Goal: Task Accomplishment & Management: Use online tool/utility

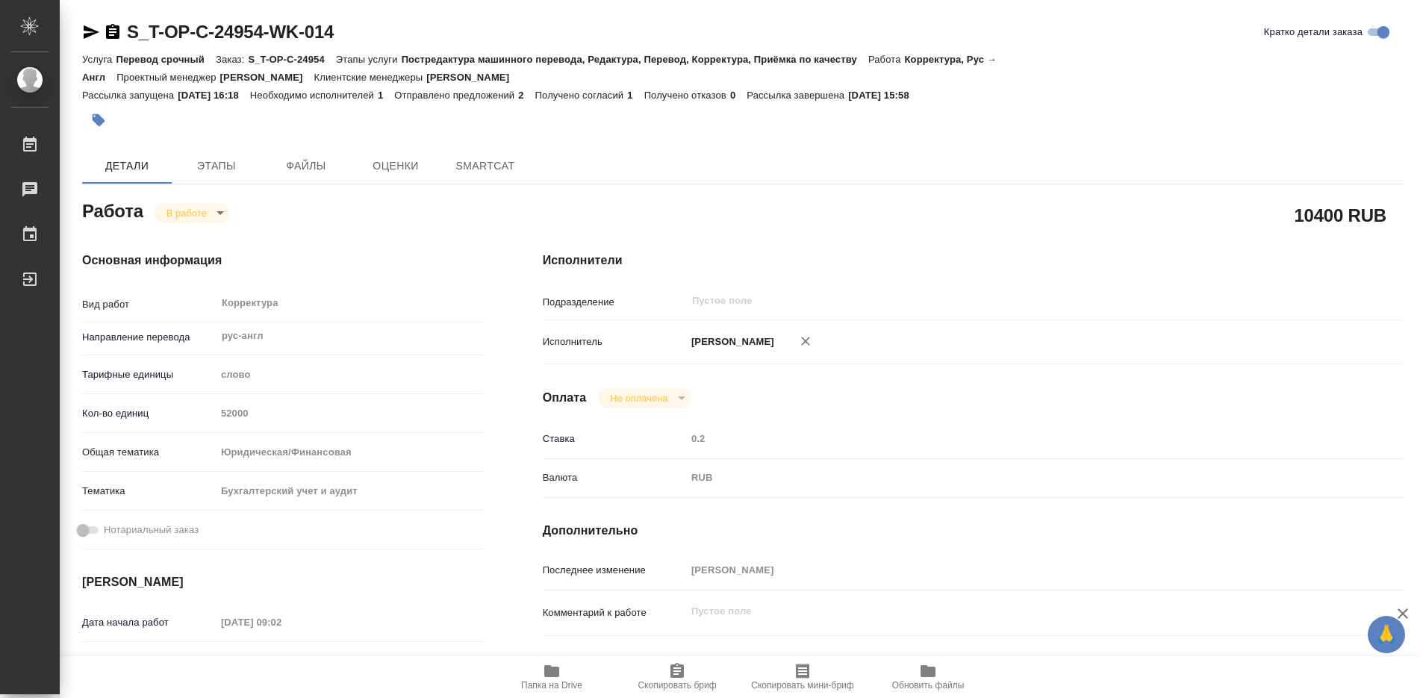
type textarea "x"
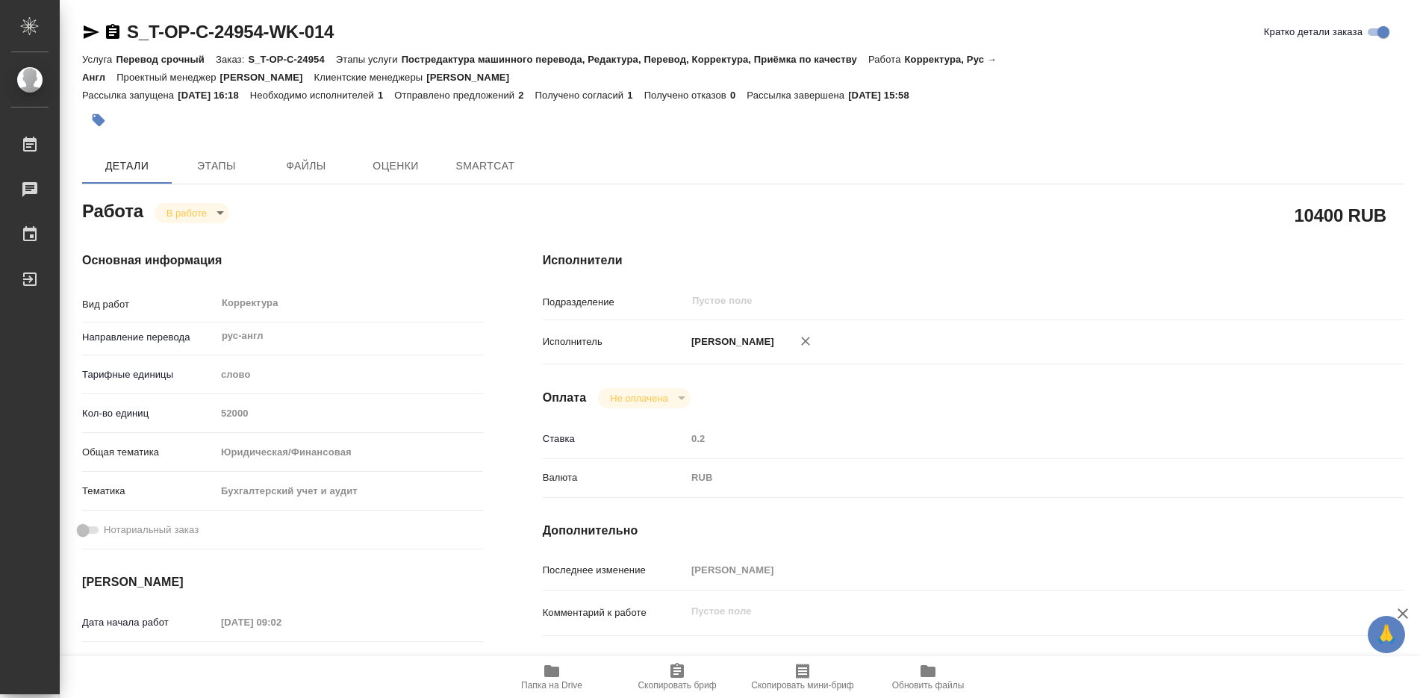
type textarea "x"
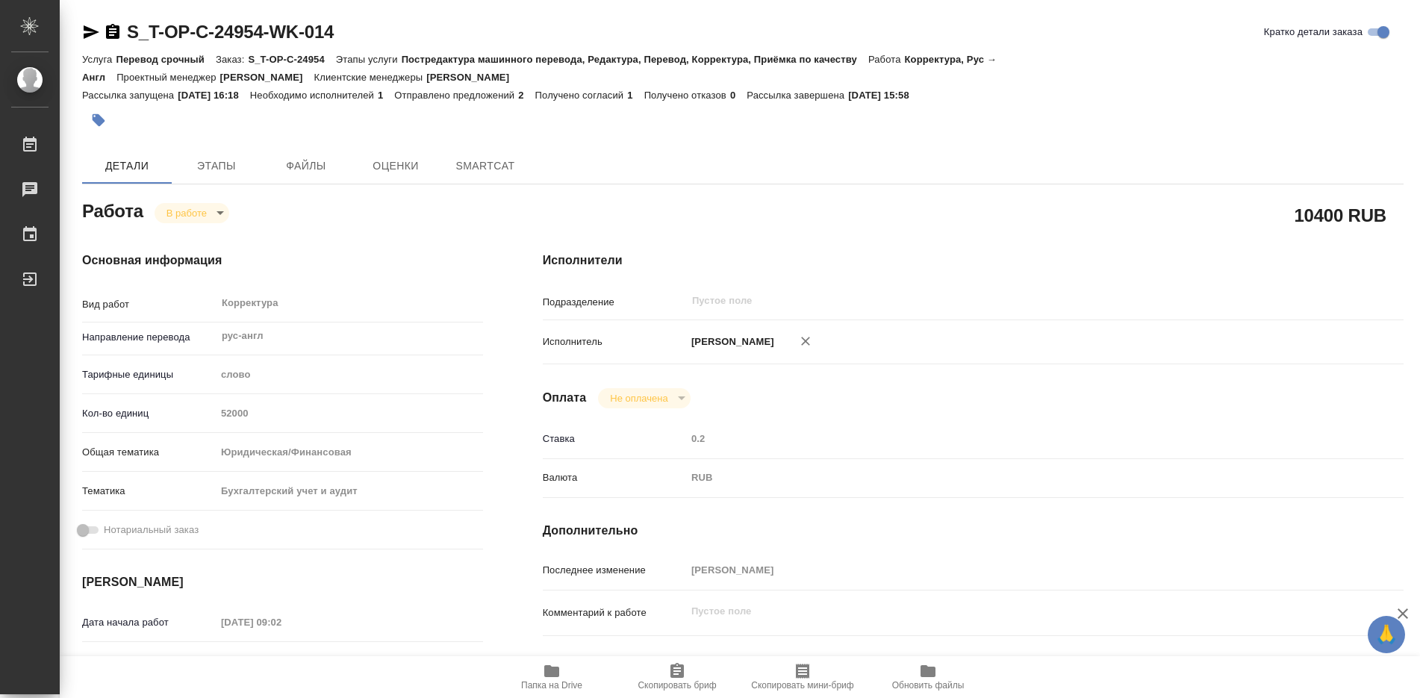
scroll to position [149, 0]
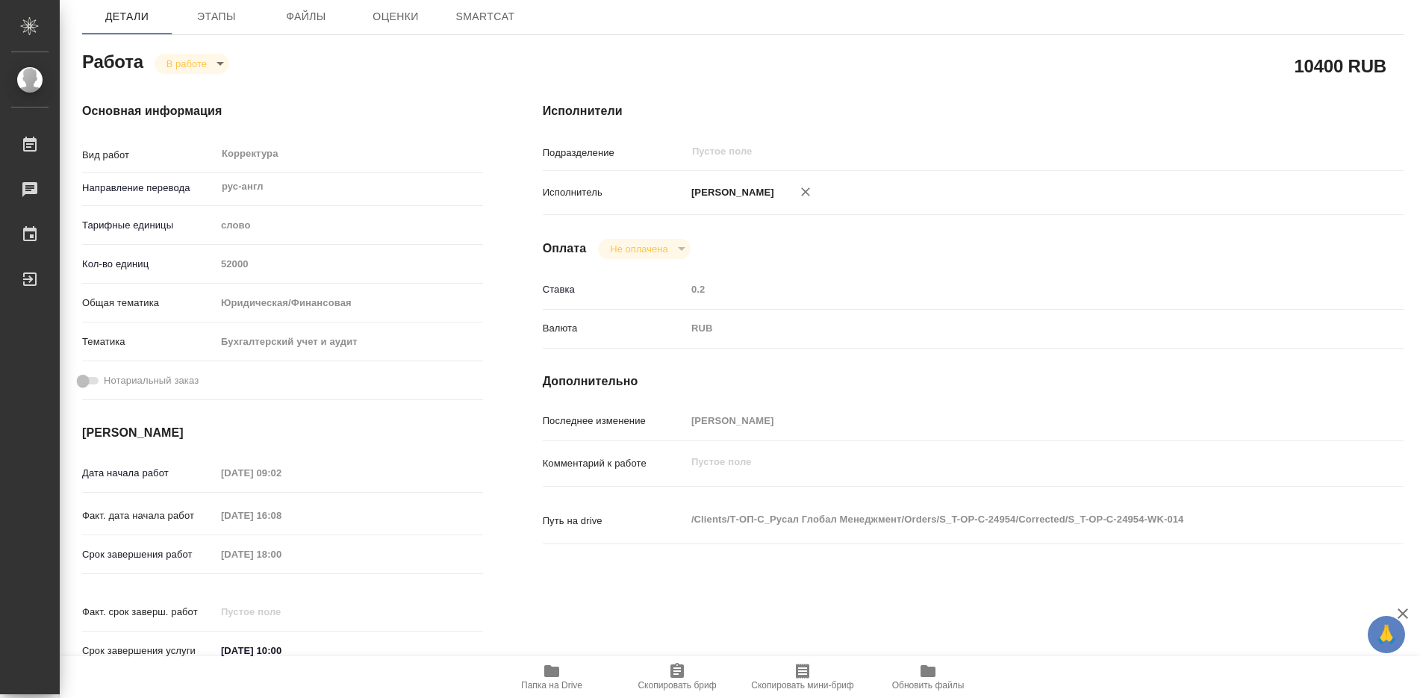
type textarea "x"
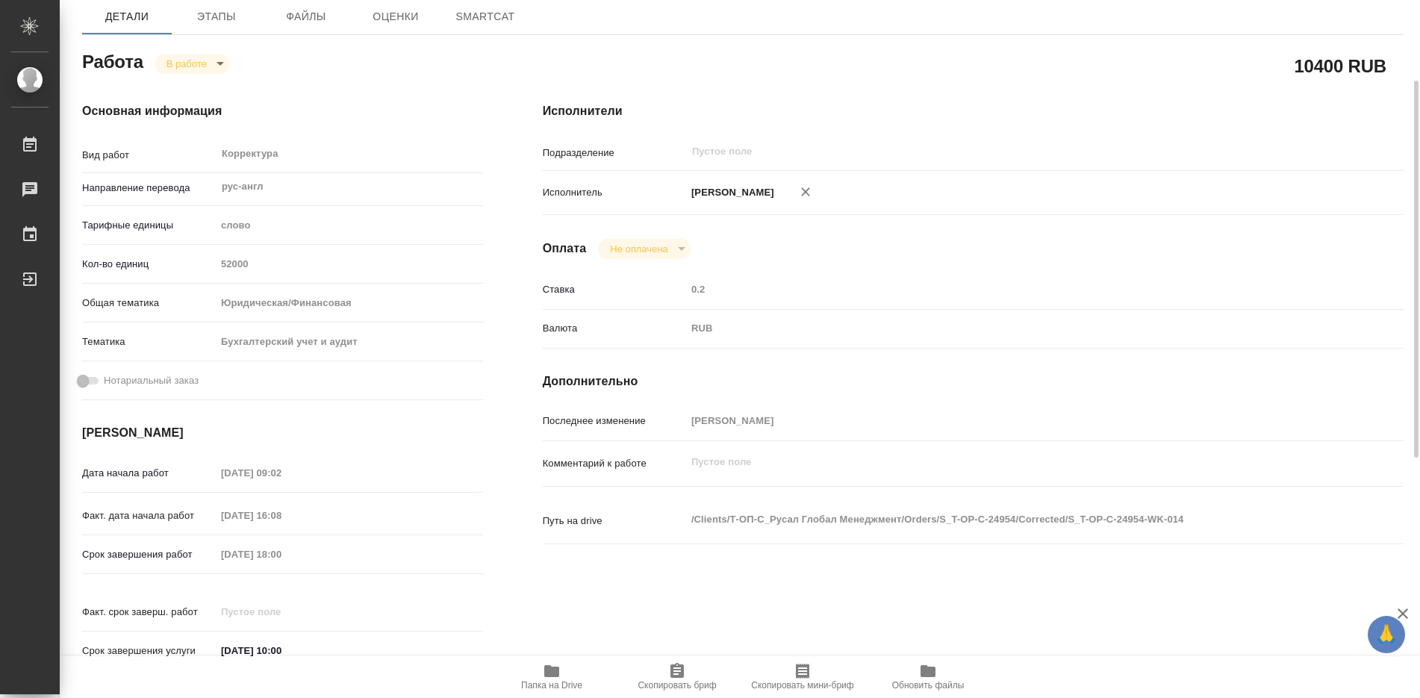
type textarea "x"
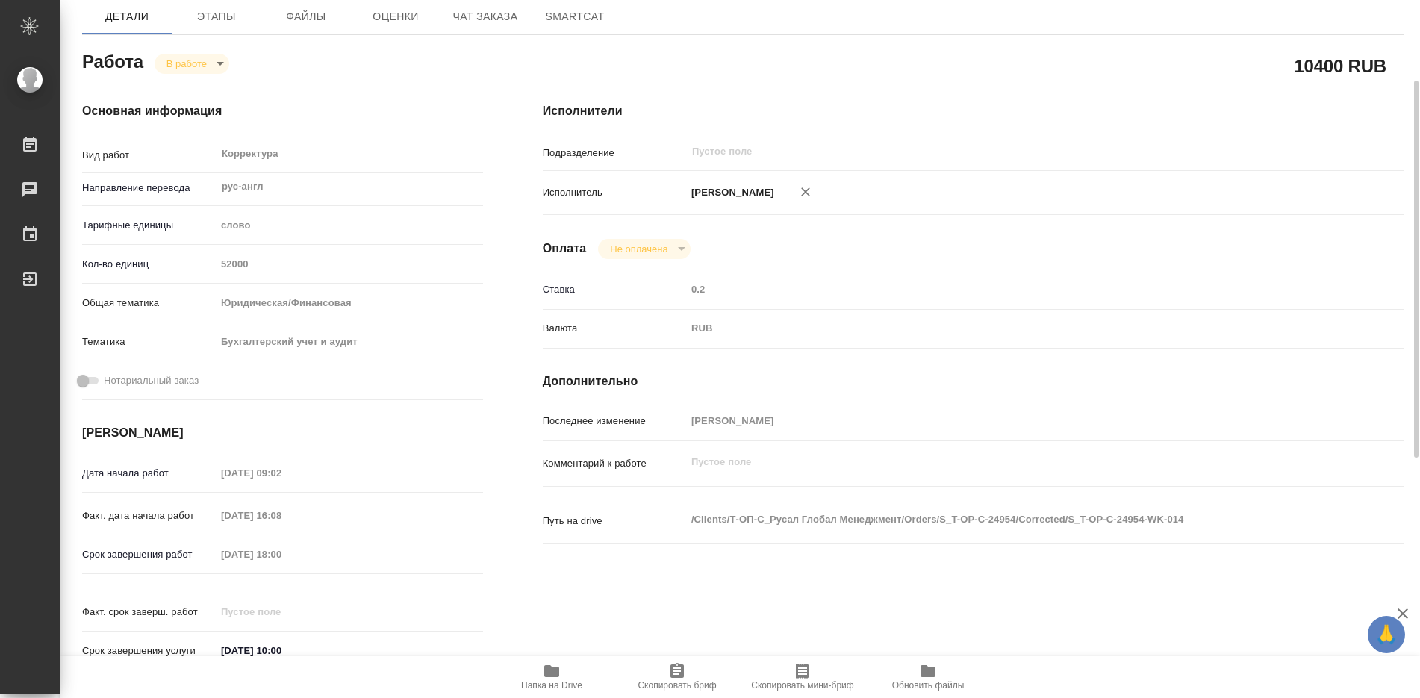
type textarea "x"
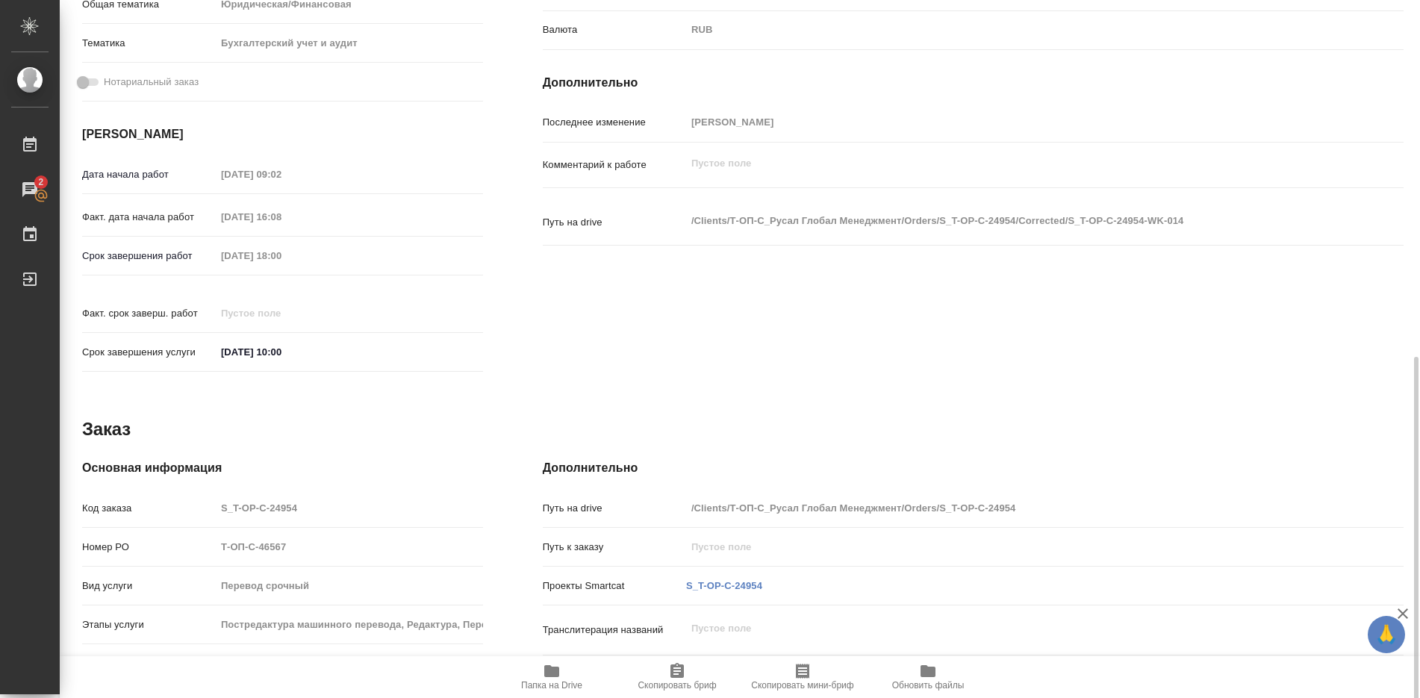
scroll to position [522, 0]
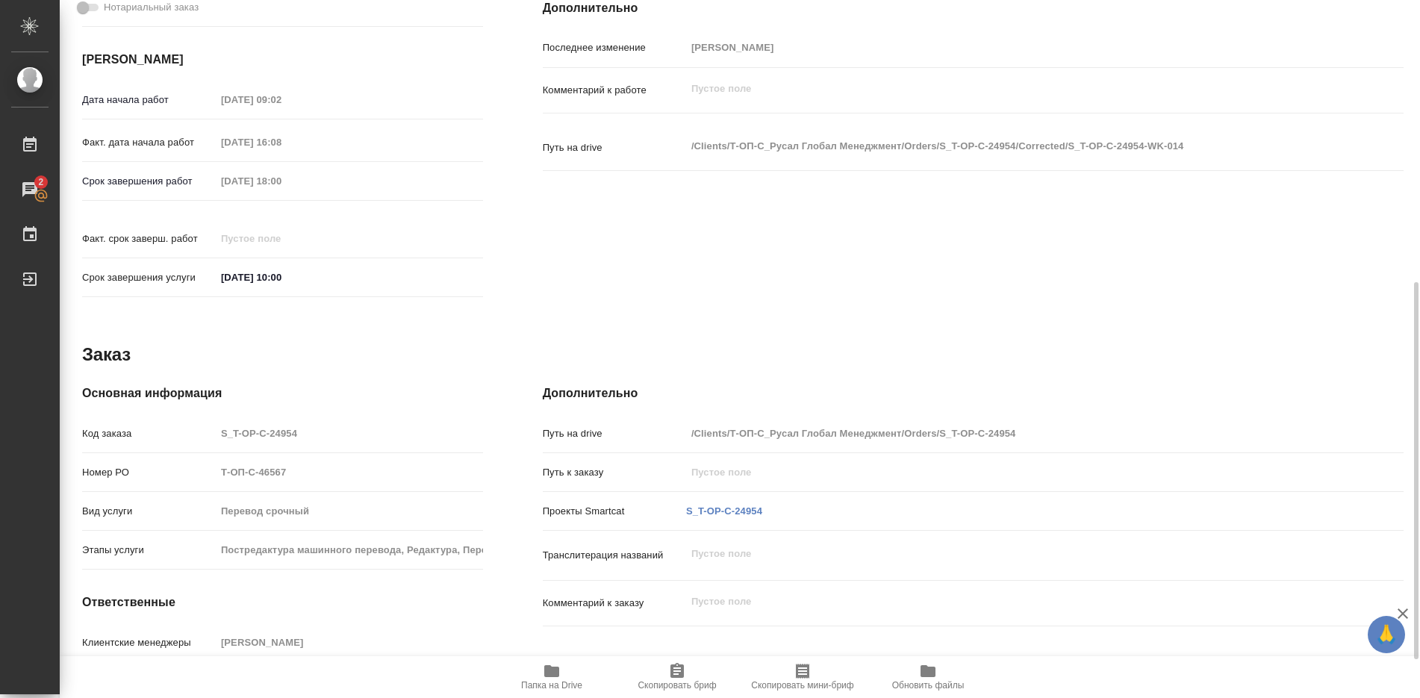
type textarea "x"
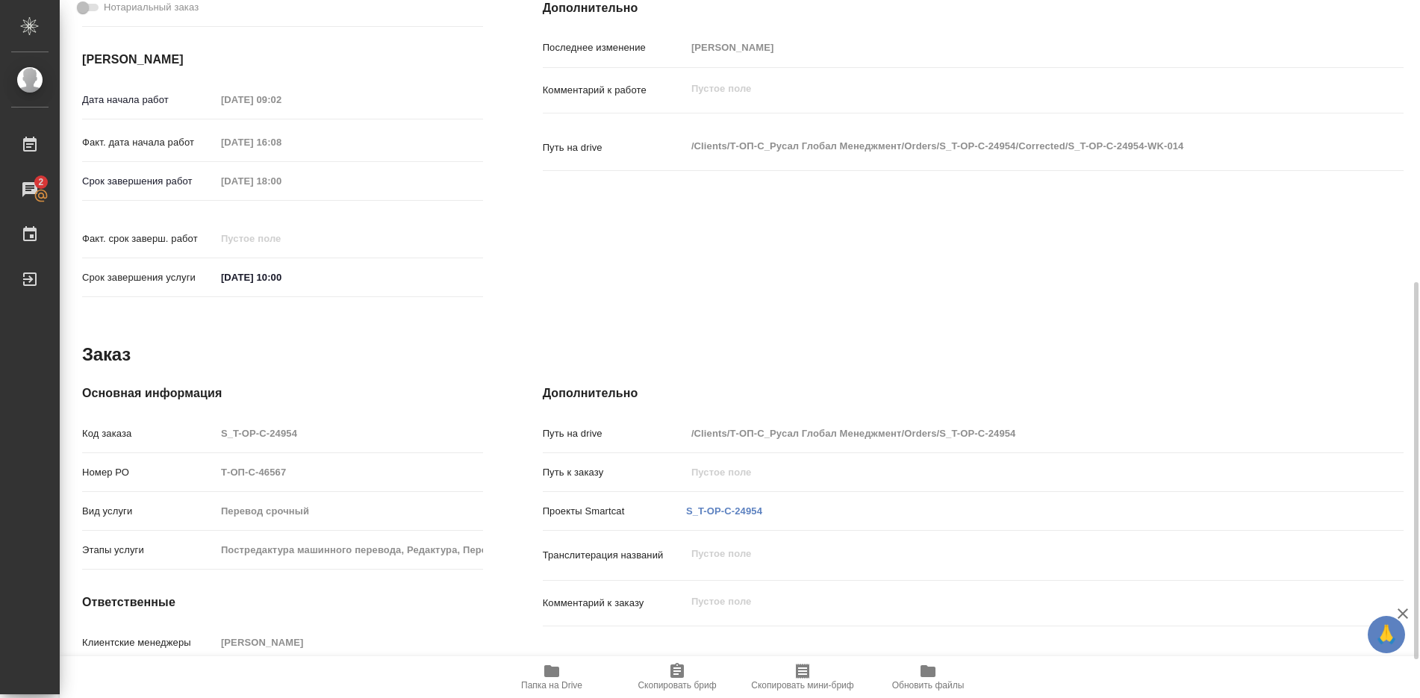
click at [551, 676] on icon "button" at bounding box center [551, 671] width 15 height 12
